Goal: Check status: Check status

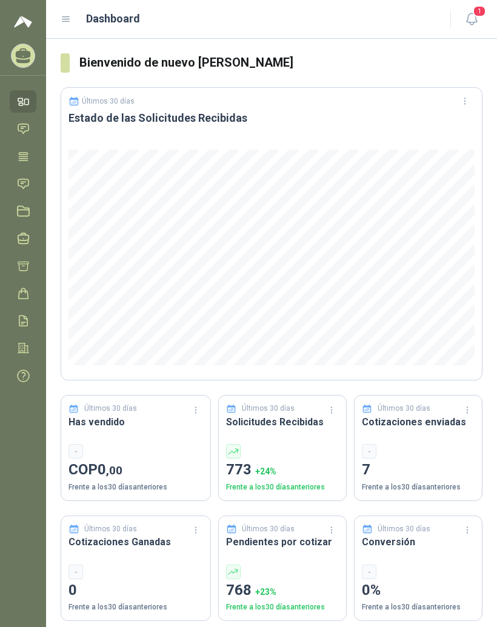
click at [70, 24] on icon at bounding box center [66, 19] width 11 height 11
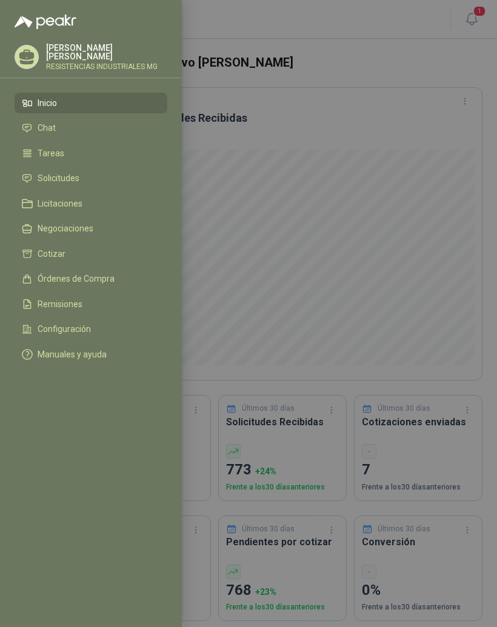
click at [133, 184] on link "Solicitudes" at bounding box center [91, 178] width 153 height 21
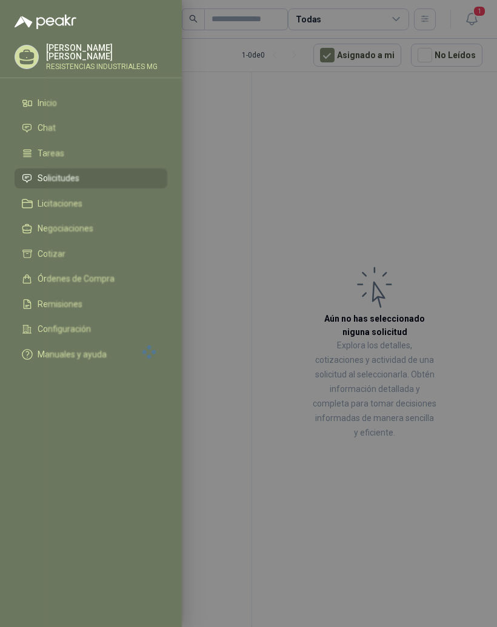
click at [395, 176] on div at bounding box center [248, 313] width 497 height 627
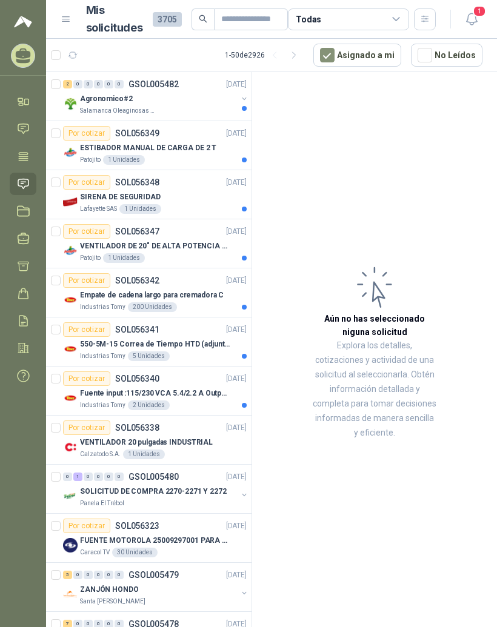
click at [118, 143] on p "ESTIBADOR MANUAL DE CARGA DE 2 T" at bounding box center [148, 148] width 136 height 12
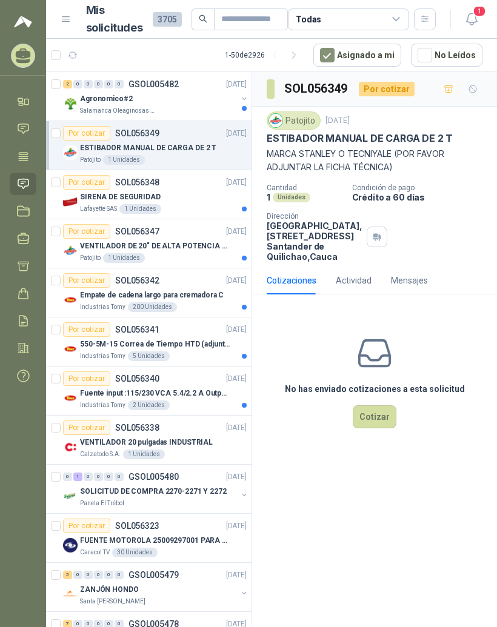
click at [71, 80] on span "2" at bounding box center [67, 84] width 9 height 8
